Goal: Task Accomplishment & Management: Use online tool/utility

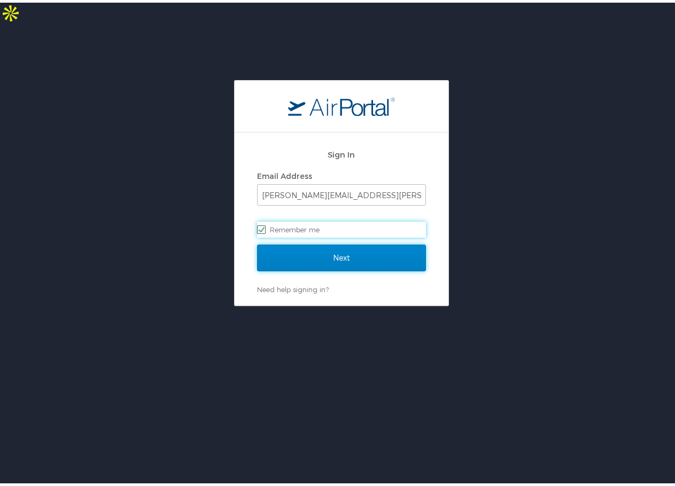
click at [329, 242] on input "Next" at bounding box center [341, 255] width 169 height 27
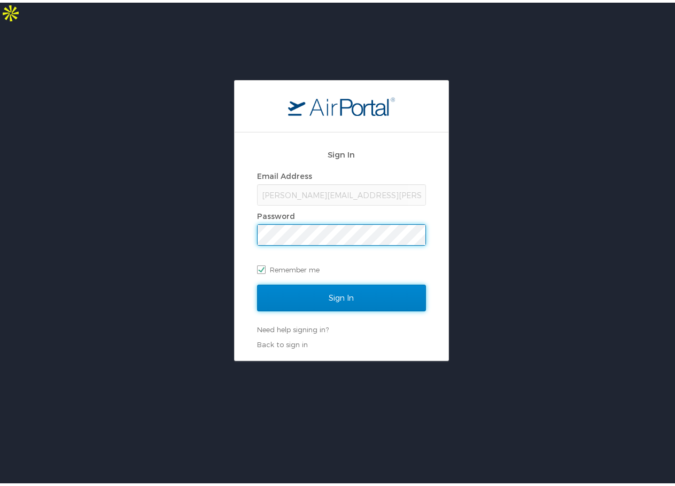
click at [353, 282] on input "Sign In" at bounding box center [341, 295] width 169 height 27
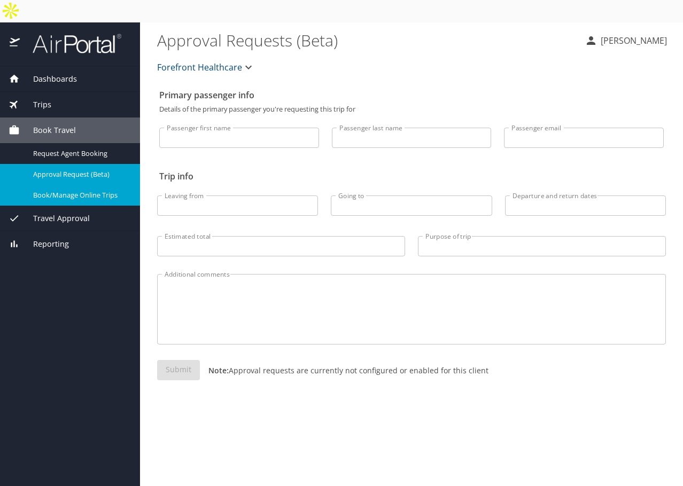
click at [89, 190] on span "Book/Manage Online Trips" at bounding box center [80, 195] width 94 height 10
